Goal: Information Seeking & Learning: Learn about a topic

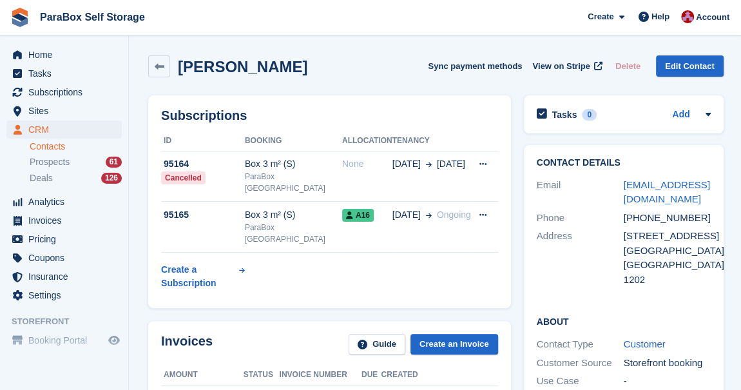
click at [160, 77] on div "[PERSON_NAME] Sync payment methods View on Stripe Delete Edit Contact" at bounding box center [436, 69] width 588 height 40
click at [162, 74] on link at bounding box center [159, 66] width 22 height 22
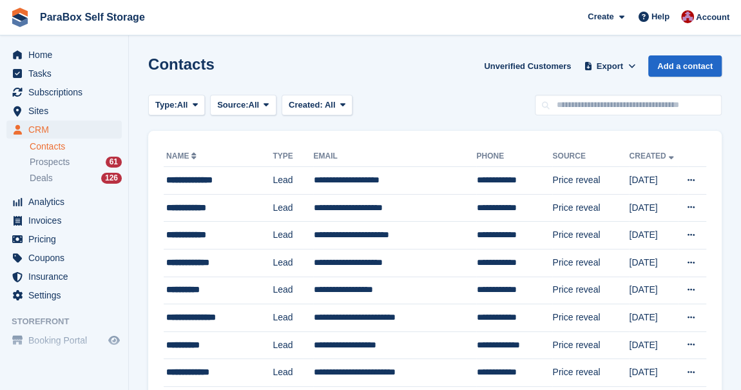
click at [151, 64] on h1 "Contacts" at bounding box center [181, 63] width 66 height 17
click at [152, 62] on h1 "Contacts" at bounding box center [181, 63] width 66 height 17
drag, startPoint x: 152, startPoint y: 62, endPoint x: 140, endPoint y: 65, distance: 12.7
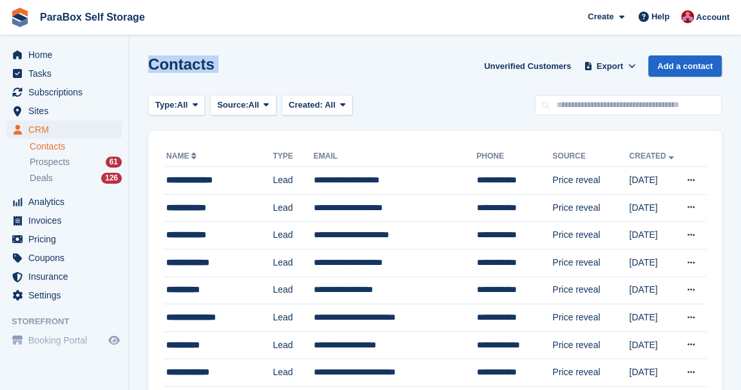
click at [148, 64] on h1 "Contacts" at bounding box center [181, 63] width 66 height 17
click at [156, 66] on h1 "Contacts" at bounding box center [181, 63] width 66 height 17
click at [160, 66] on h1 "Contacts" at bounding box center [181, 63] width 66 height 17
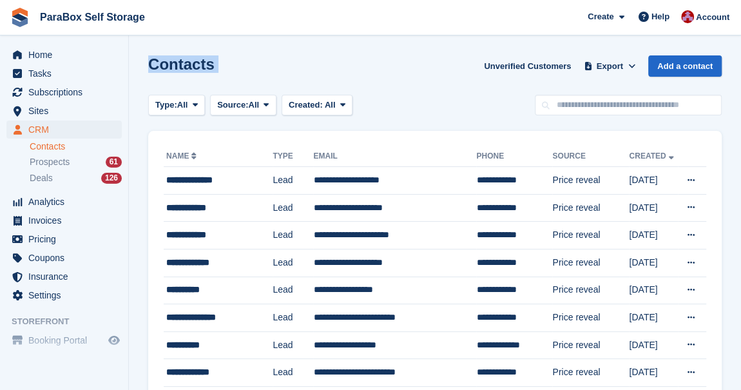
click at [160, 66] on h1 "Contacts" at bounding box center [181, 63] width 66 height 17
click at [182, 61] on h1 "Contacts" at bounding box center [181, 63] width 66 height 17
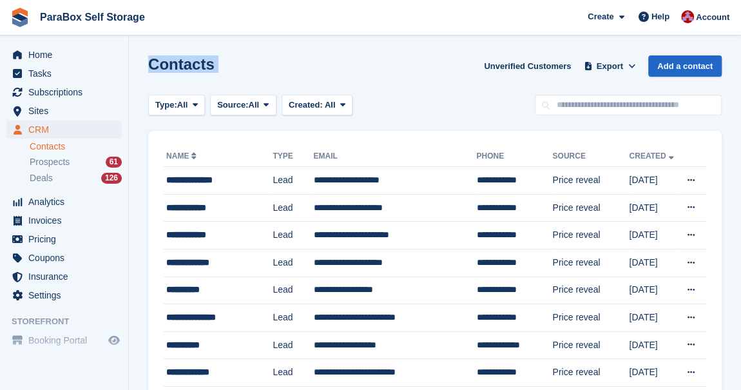
click at [182, 60] on h1 "Contacts" at bounding box center [181, 63] width 66 height 17
click at [382, 66] on div "Contacts Unverified Customers Export Export Contacts Export a CSV of all Contac…" at bounding box center [434, 73] width 573 height 37
click at [202, 55] on h1 "Contacts" at bounding box center [181, 63] width 66 height 17
click at [197, 68] on h1 "Contacts" at bounding box center [181, 63] width 66 height 17
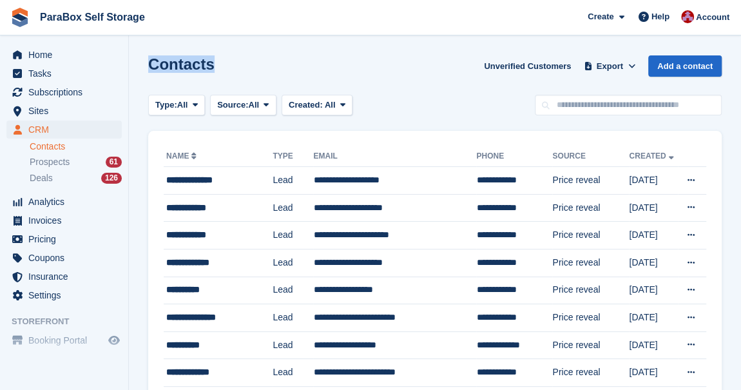
click at [197, 66] on h1 "Contacts" at bounding box center [181, 63] width 66 height 17
click at [201, 66] on h1 "Contacts" at bounding box center [181, 63] width 66 height 17
click at [201, 62] on h1 "Contacts" at bounding box center [181, 63] width 66 height 17
click at [202, 59] on h1 "Contacts" at bounding box center [181, 63] width 66 height 17
drag, startPoint x: 209, startPoint y: 61, endPoint x: 148, endPoint y: 64, distance: 61.2
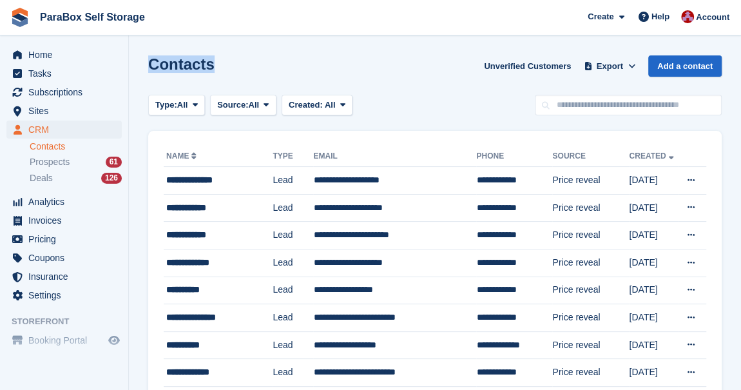
click at [148, 64] on div "Contacts Unverified Customers Export Export Contacts Export a CSV of all Contac…" at bounding box center [434, 73] width 573 height 37
click at [163, 64] on h1 "Contacts" at bounding box center [181, 63] width 66 height 17
click at [651, 17] on span at bounding box center [643, 16] width 15 height 15
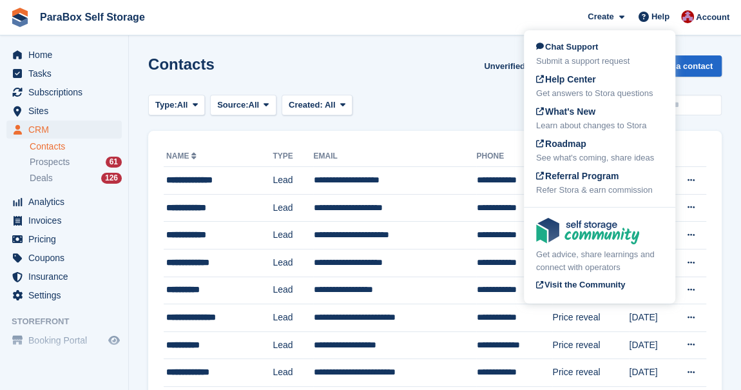
click at [582, 50] on span "Chat Support" at bounding box center [567, 47] width 62 height 10
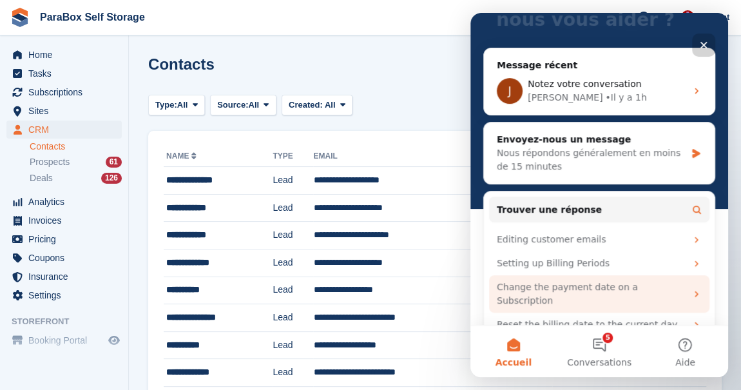
scroll to position [147, 0]
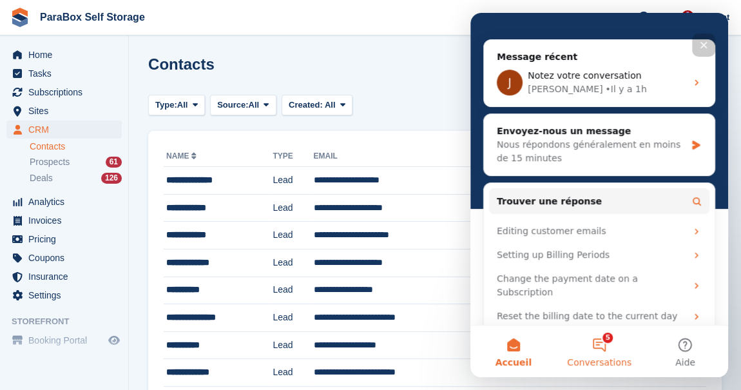
click at [603, 349] on button "5 Conversations" at bounding box center [599, 351] width 86 height 52
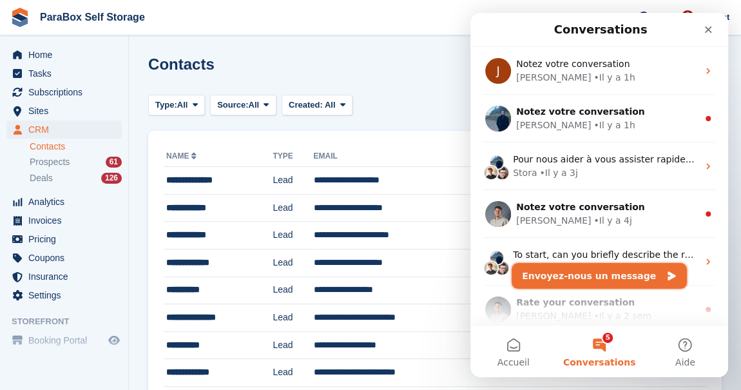
click at [608, 276] on button "Envoyez-nous un message" at bounding box center [598, 276] width 175 height 26
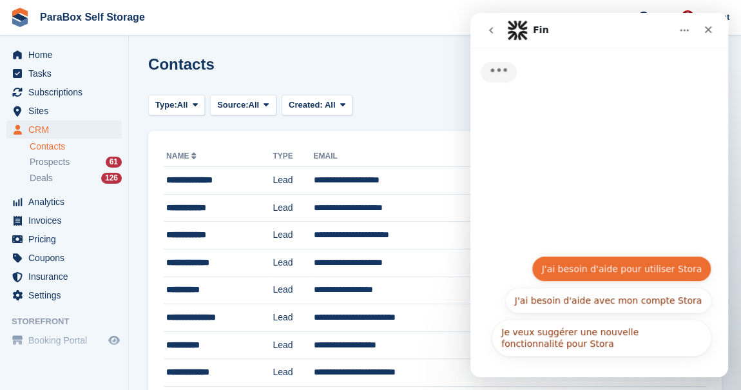
click at [610, 274] on div "Je veux suggérer une nouvelle fonctionnalité pour Stora J'ai besoin d'aide pour…" at bounding box center [599, 309] width 224 height 106
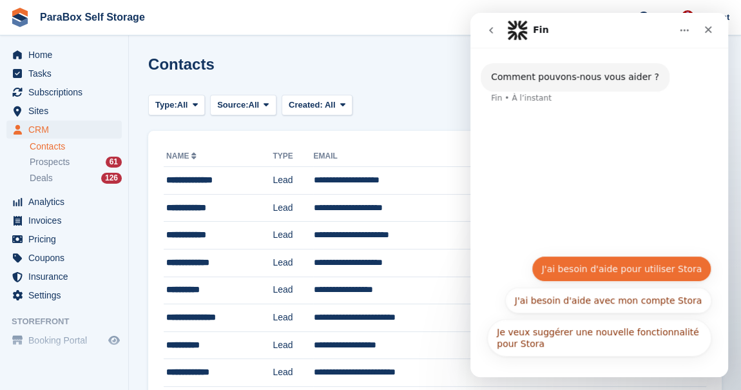
click at [579, 263] on button "J'ai besoin d'aide pour utiliser Stora" at bounding box center [621, 269] width 180 height 26
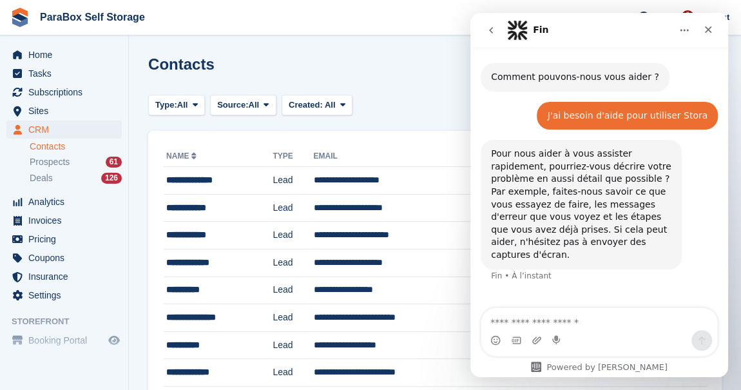
click at [527, 323] on textarea "Envoyer un message..." at bounding box center [599, 319] width 236 height 22
click at [525, 313] on textarea "Envoyer un message..." at bounding box center [599, 319] width 236 height 22
click at [545, 321] on textarea "Envoyer un message..." at bounding box center [599, 319] width 236 height 22
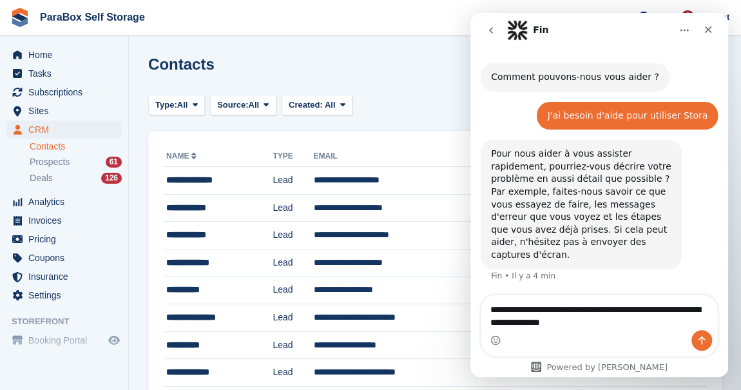
click at [532, 324] on textarea "**********" at bounding box center [599, 312] width 236 height 35
click at [529, 324] on textarea "**********" at bounding box center [599, 312] width 236 height 35
click at [629, 321] on textarea "**********" at bounding box center [599, 312] width 236 height 35
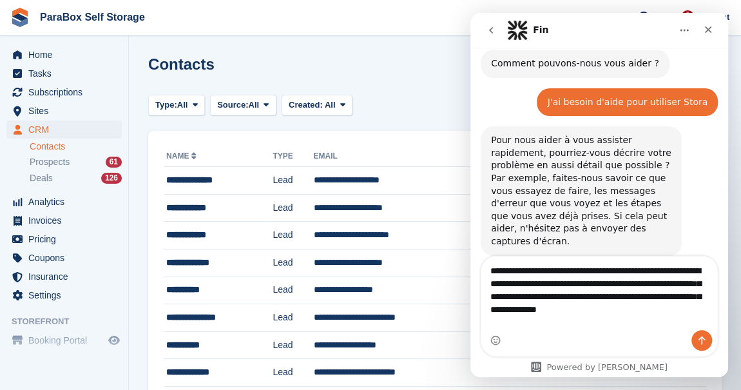
scroll to position [26, 0]
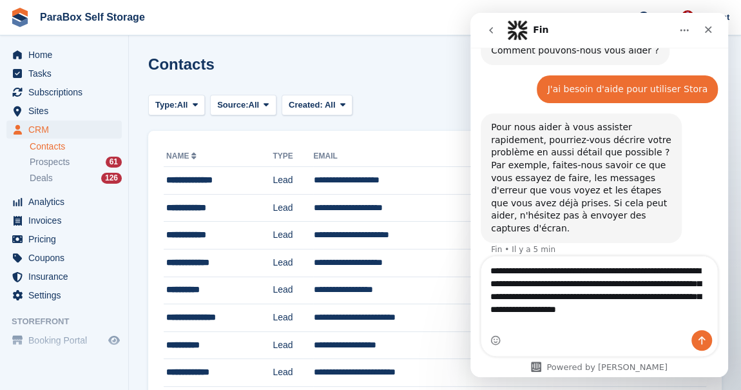
type textarea "**********"
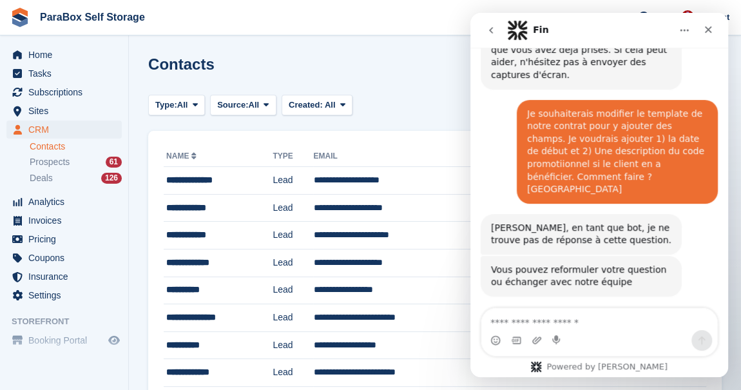
scroll to position [189, 0]
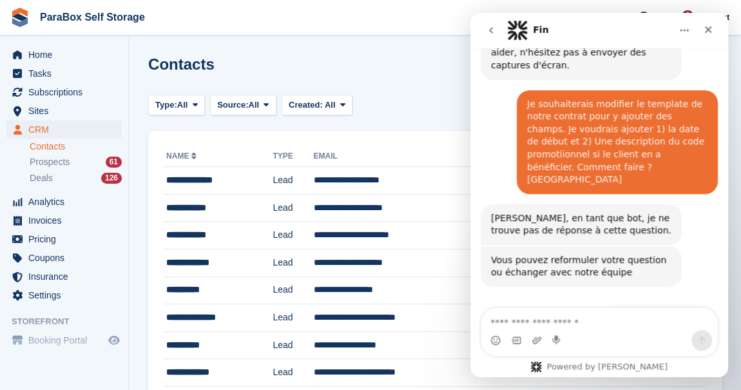
click at [662, 310] on button "Obtenir de l'aide 👤" at bounding box center [657, 323] width 108 height 26
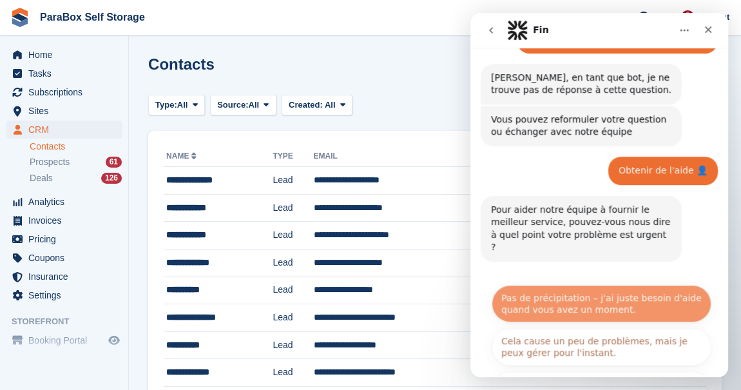
scroll to position [331, 0]
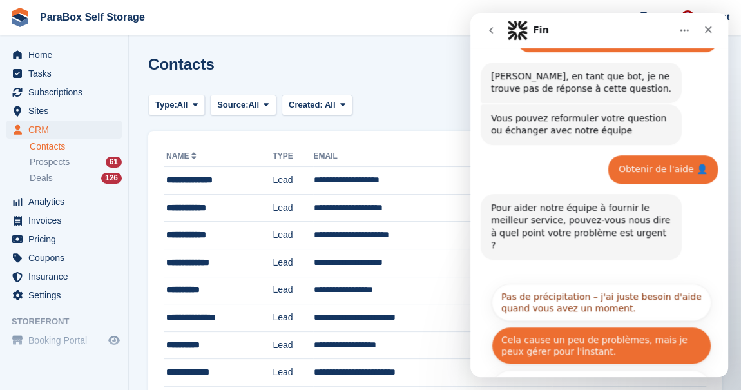
click at [593, 327] on button "Cela cause un peu de problèmes, mais je peux gérer pour l'instant." at bounding box center [601, 345] width 220 height 37
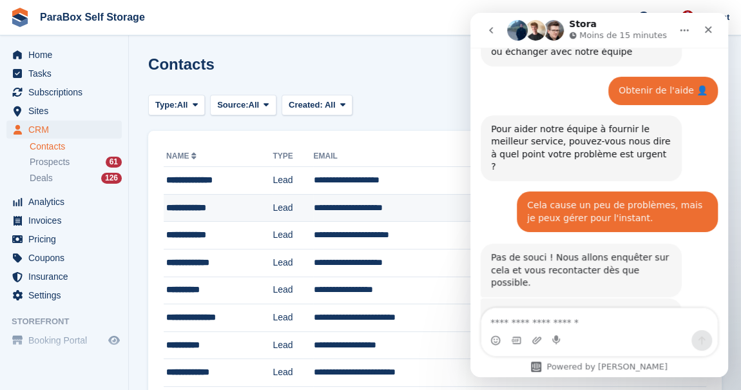
scroll to position [439, 0]
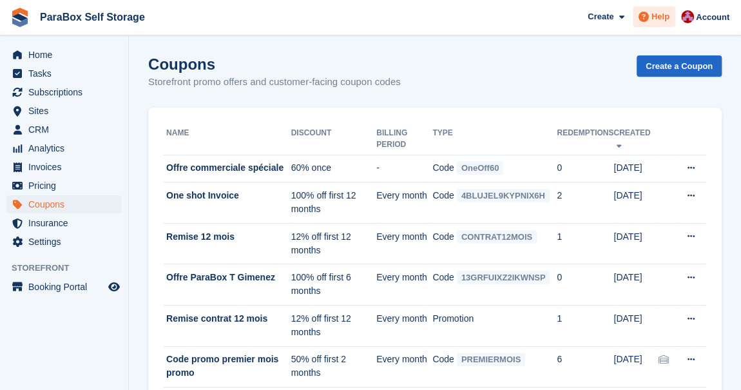
click at [661, 19] on span "Help" at bounding box center [660, 16] width 18 height 13
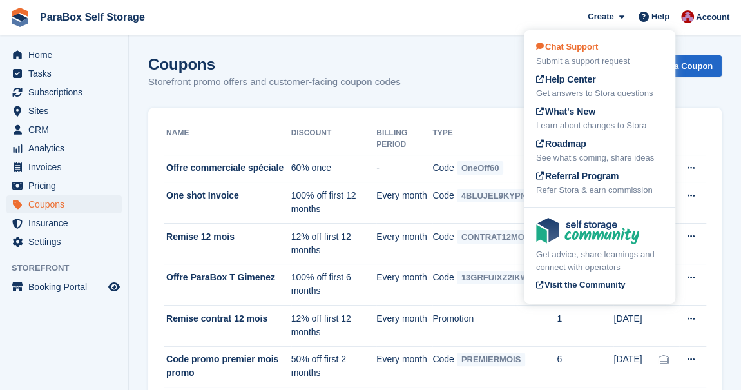
click at [627, 43] on div "Chat Support Submit a support request" at bounding box center [599, 54] width 127 height 27
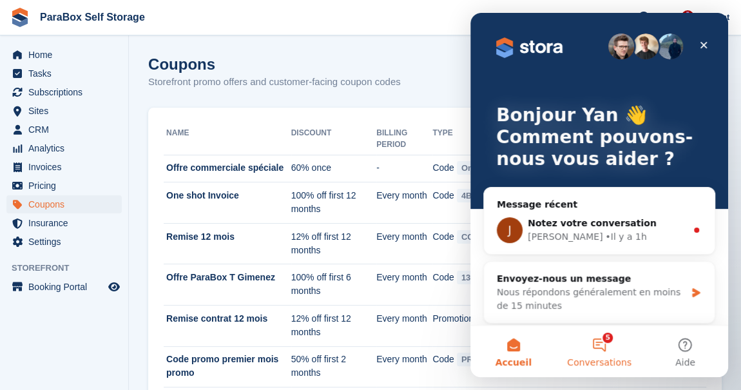
click at [603, 341] on button "5 Conversations" at bounding box center [599, 351] width 86 height 52
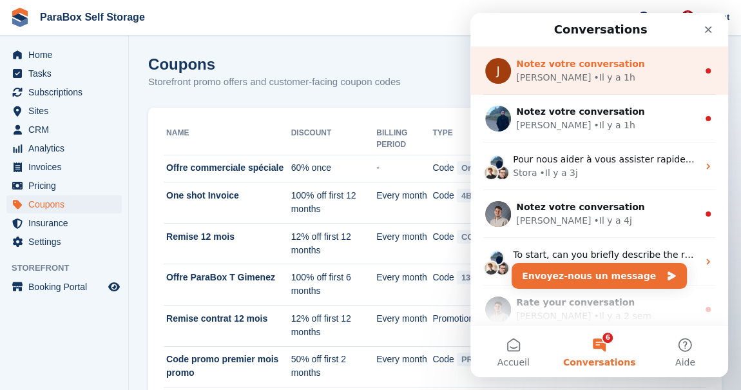
click at [598, 81] on div "Jennifer • Il y a 1h" at bounding box center [607, 78] width 182 height 14
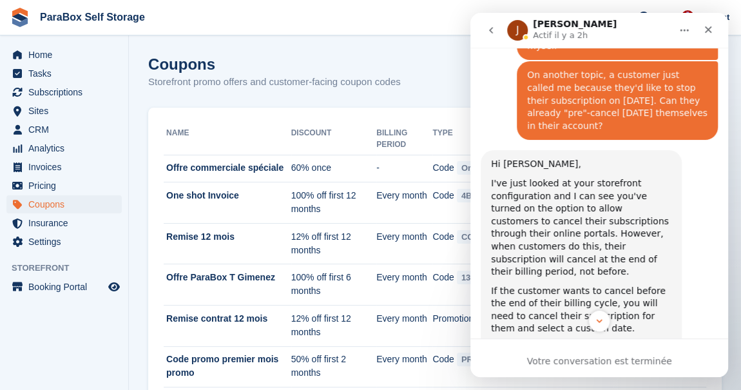
scroll to position [1186, 0]
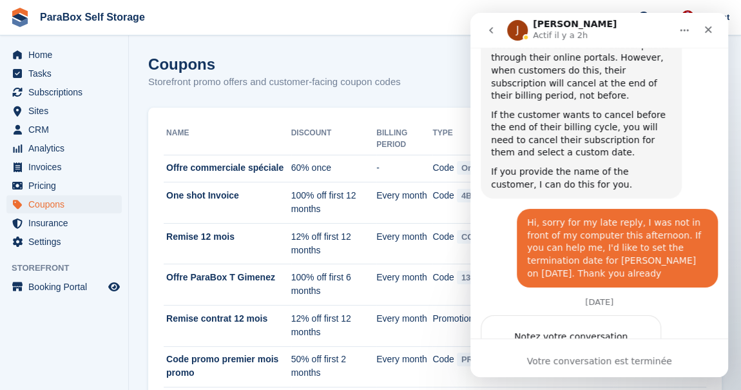
click at [489, 34] on icon "go back" at bounding box center [491, 30] width 10 height 10
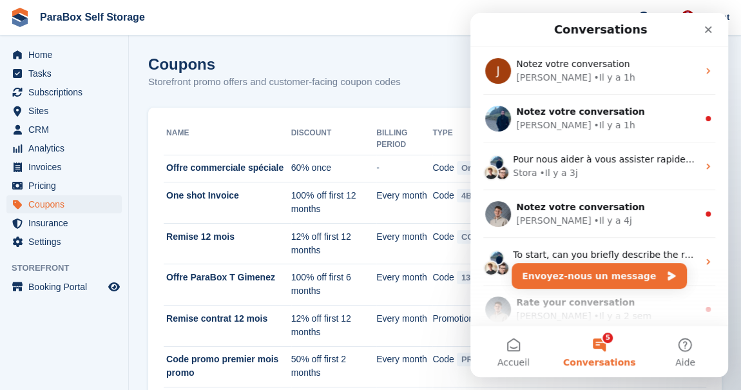
scroll to position [0, 0]
click at [242, 95] on div "Coupons Storefront promo offers and customer-facing coupon codes Create a Coupon" at bounding box center [434, 80] width 573 height 50
click at [33, 247] on span "Settings" at bounding box center [66, 241] width 77 height 18
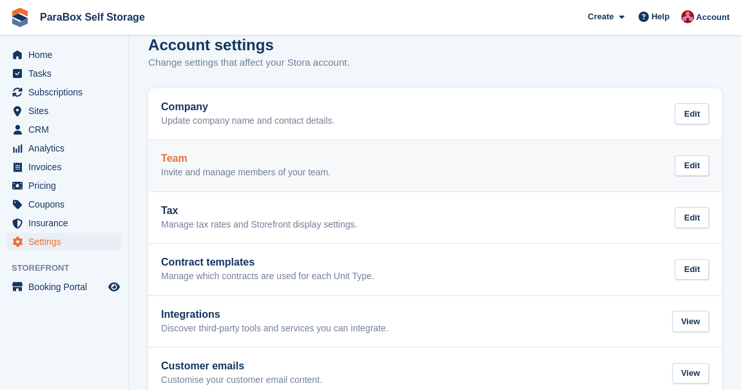
scroll to position [47, 0]
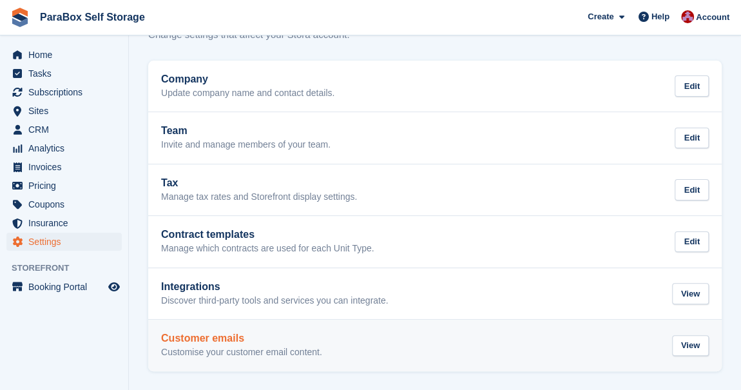
click at [209, 355] on p "Customise your customer email content." at bounding box center [241, 352] width 161 height 12
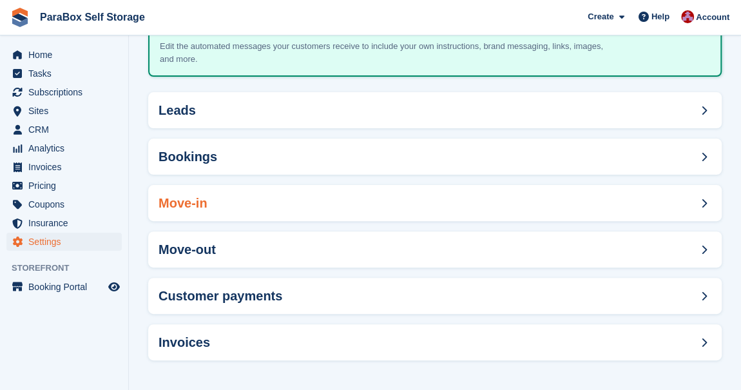
scroll to position [102, 0]
click at [222, 155] on div "Bookings" at bounding box center [434, 156] width 573 height 36
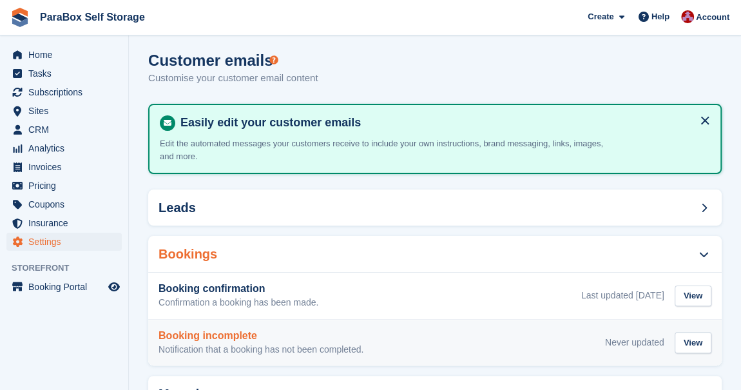
scroll to position [0, 0]
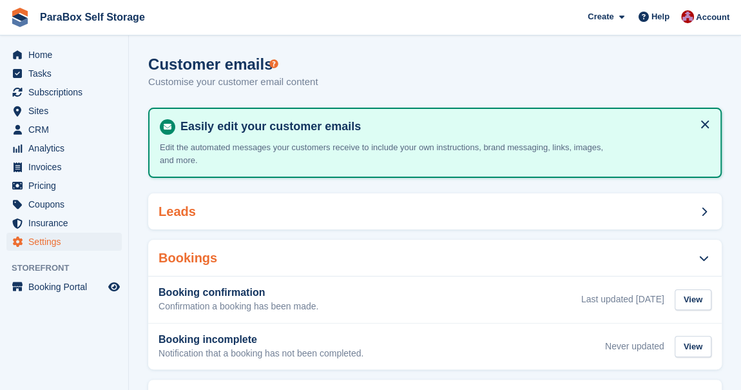
click at [228, 225] on div "Leads" at bounding box center [434, 211] width 573 height 36
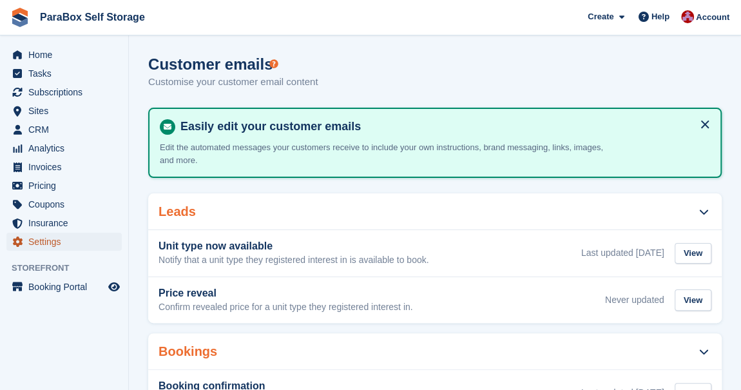
click at [56, 245] on span "Settings" at bounding box center [66, 241] width 77 height 18
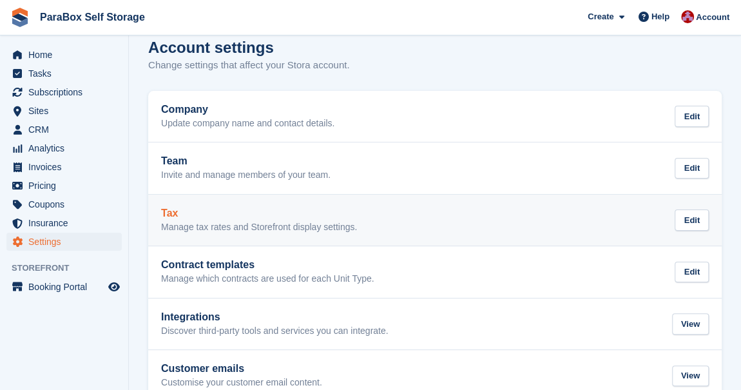
scroll to position [47, 0]
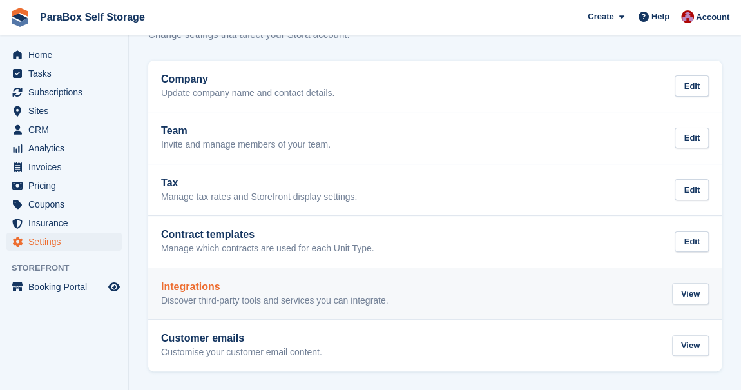
click at [240, 292] on h2 "Integrations" at bounding box center [274, 287] width 227 height 12
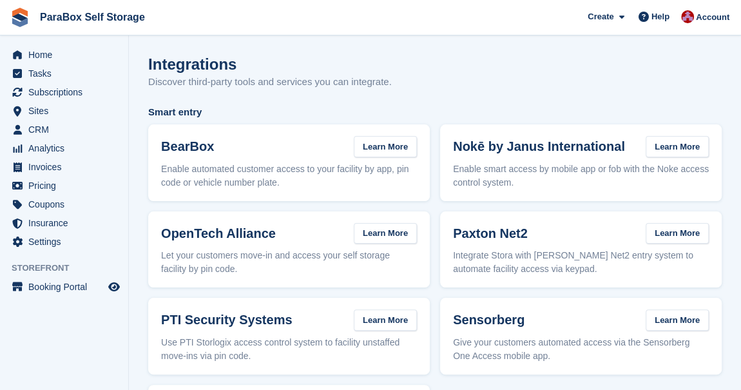
click at [178, 152] on h3 "BearBox" at bounding box center [187, 146] width 53 height 15
click at [178, 151] on h3 "BearBox" at bounding box center [187, 146] width 53 height 15
click at [180, 176] on p "Enable automated customer access to your facility by app, pin code or vehicle n…" at bounding box center [289, 175] width 256 height 27
drag, startPoint x: 167, startPoint y: 150, endPoint x: 243, endPoint y: 146, distance: 76.1
click at [243, 146] on div "BearBox Learn More" at bounding box center [289, 146] width 256 height 21
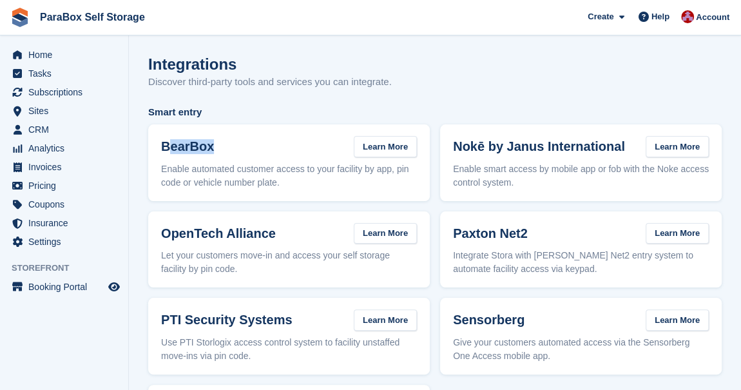
click at [186, 141] on h3 "BearBox" at bounding box center [187, 146] width 53 height 15
click at [169, 111] on span "Smart entry" at bounding box center [434, 112] width 573 height 15
